Goal: Find specific page/section: Find specific page/section

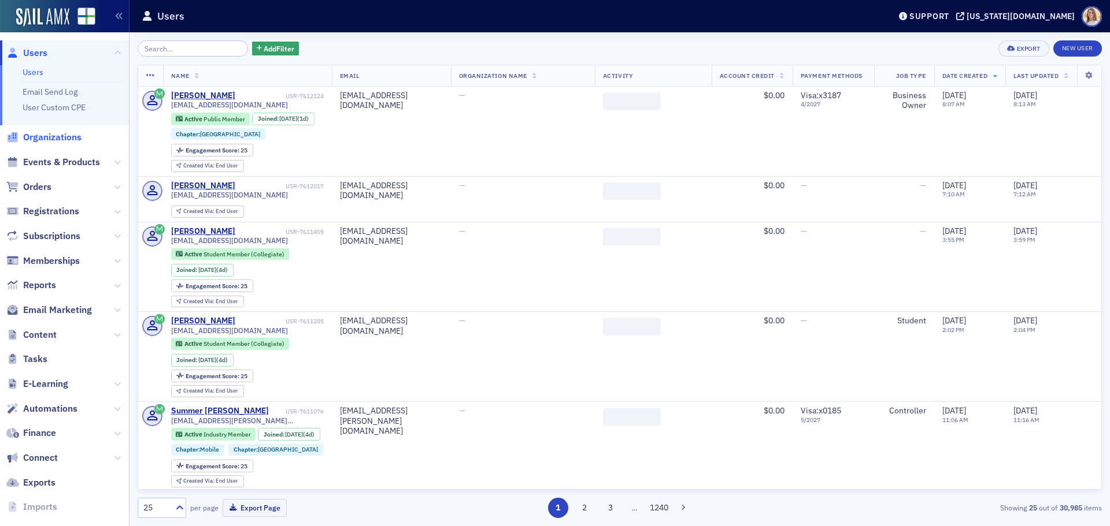
click at [64, 135] on span "Organizations" at bounding box center [52, 137] width 58 height 13
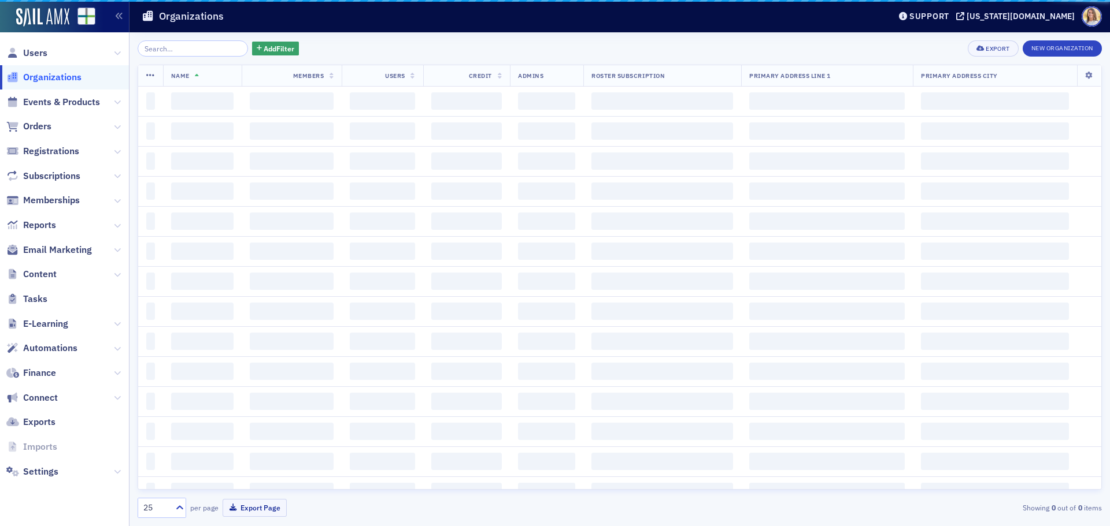
click at [174, 45] on input "search" at bounding box center [193, 48] width 110 height 16
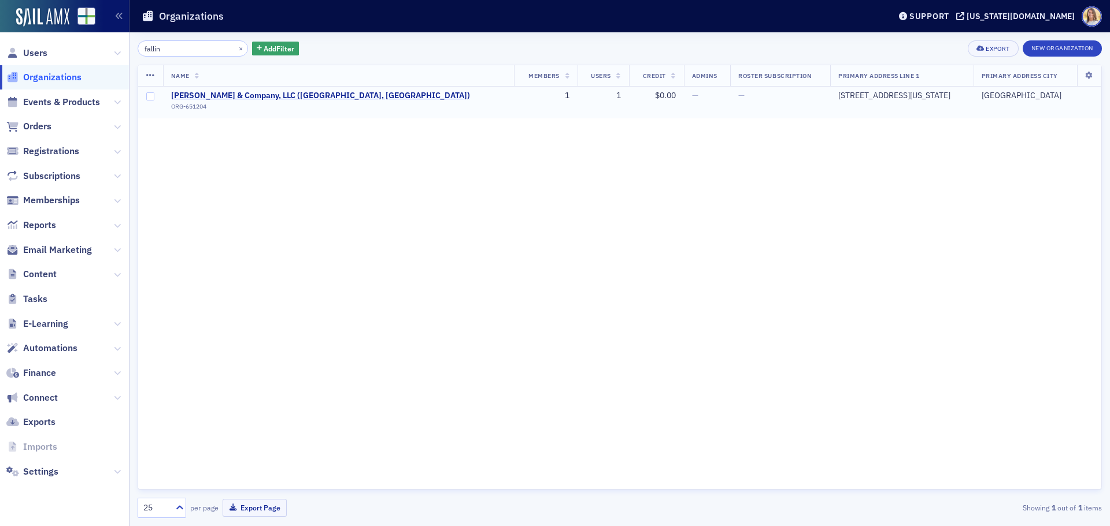
type input "fallin"
click at [287, 95] on span "[PERSON_NAME] & Company, LLC ([GEOGRAPHIC_DATA], [GEOGRAPHIC_DATA])" at bounding box center [320, 96] width 299 height 10
select select "US"
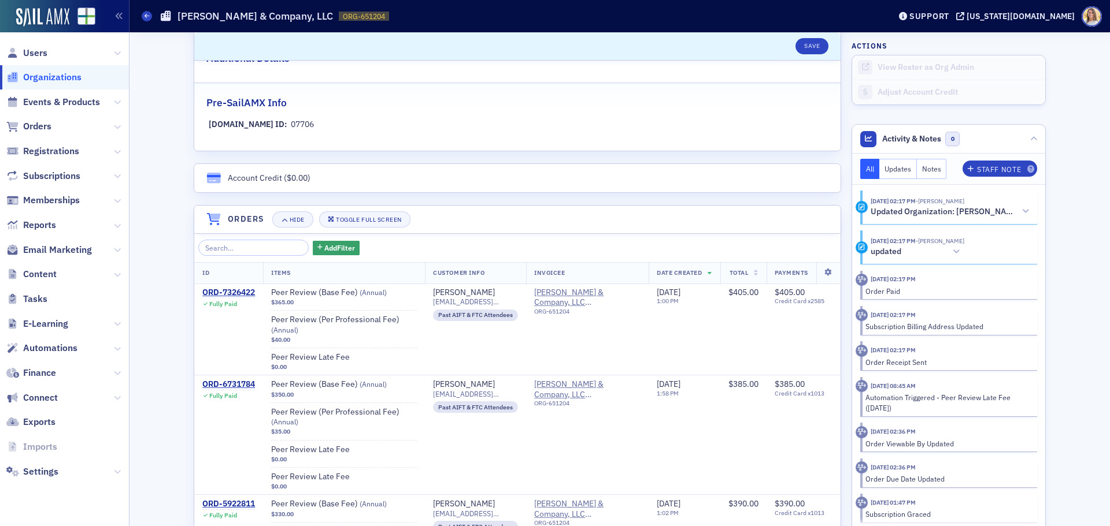
scroll to position [635, 0]
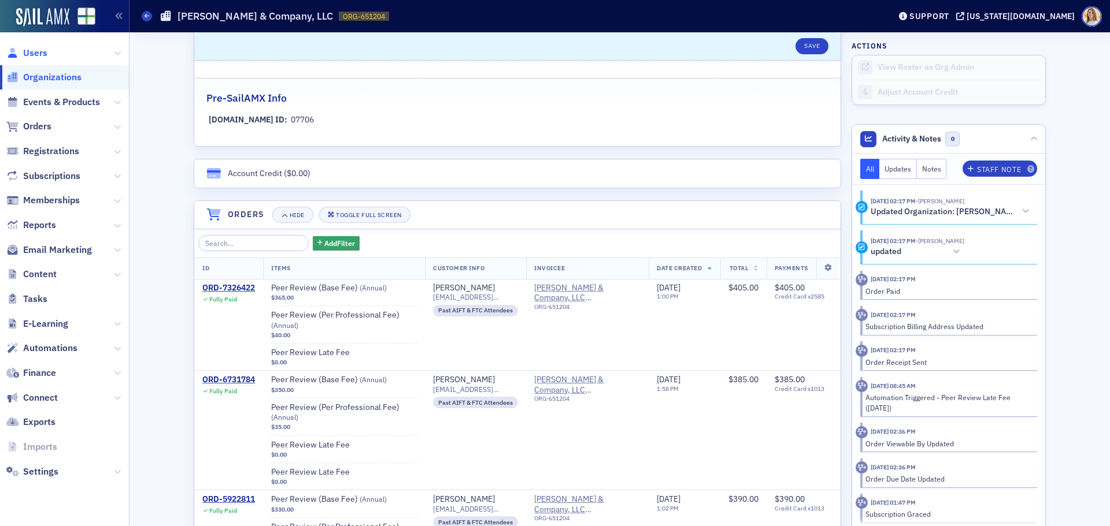
click at [42, 49] on span "Users" at bounding box center [35, 53] width 24 height 13
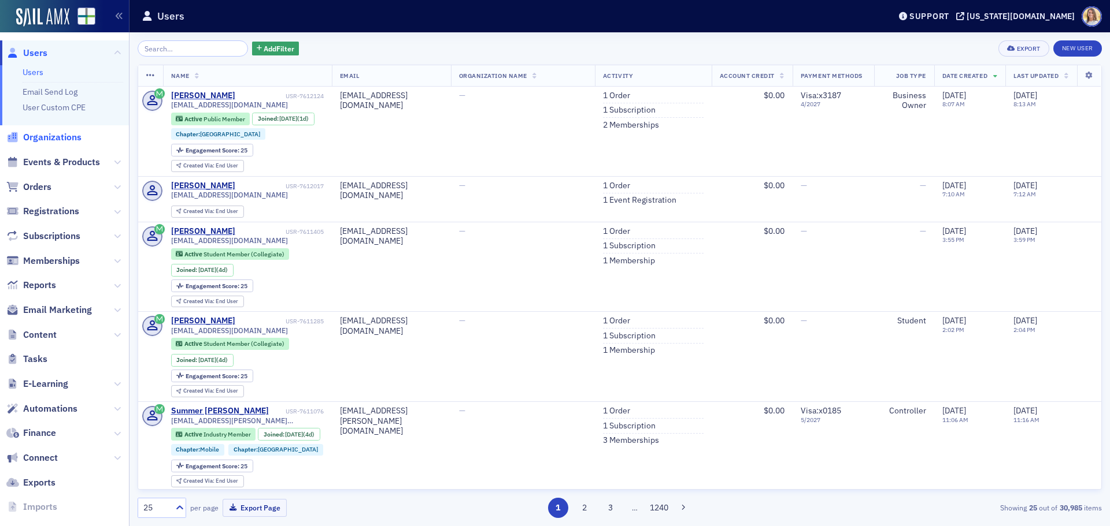
click at [53, 138] on span "Organizations" at bounding box center [52, 137] width 58 height 13
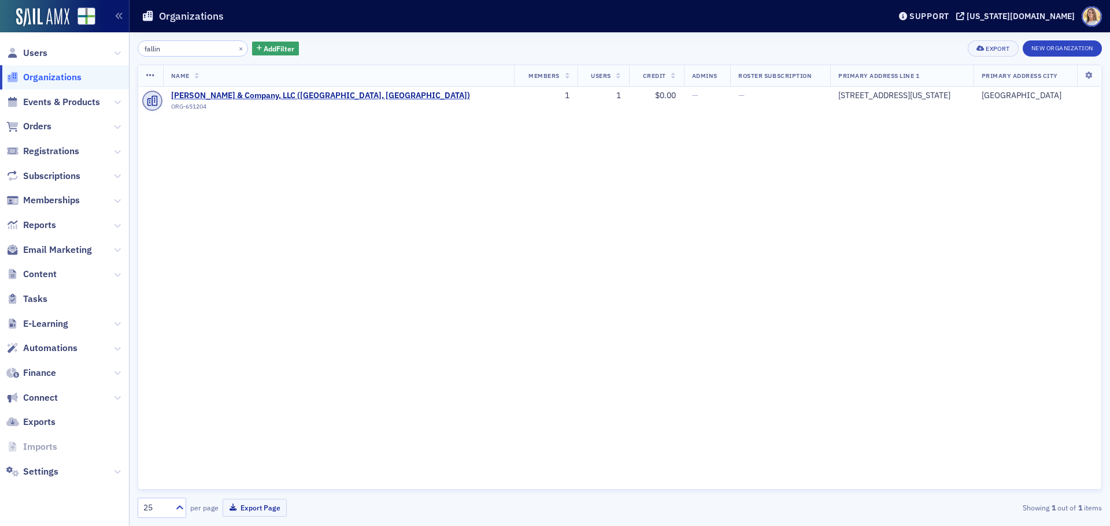
drag, startPoint x: 182, startPoint y: 49, endPoint x: 123, endPoint y: 52, distance: 59.6
click at [123, 52] on div "Users Organizations Events & Products Orders Registrations Subscriptions Member…" at bounding box center [555, 263] width 1110 height 526
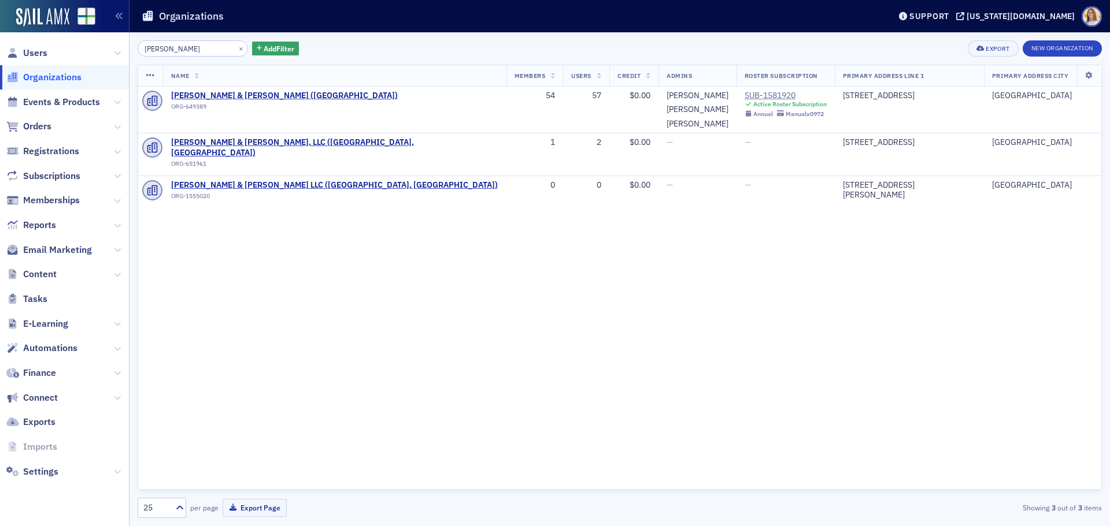
type input "[PERSON_NAME]"
